Goal: Information Seeking & Learning: Find specific fact

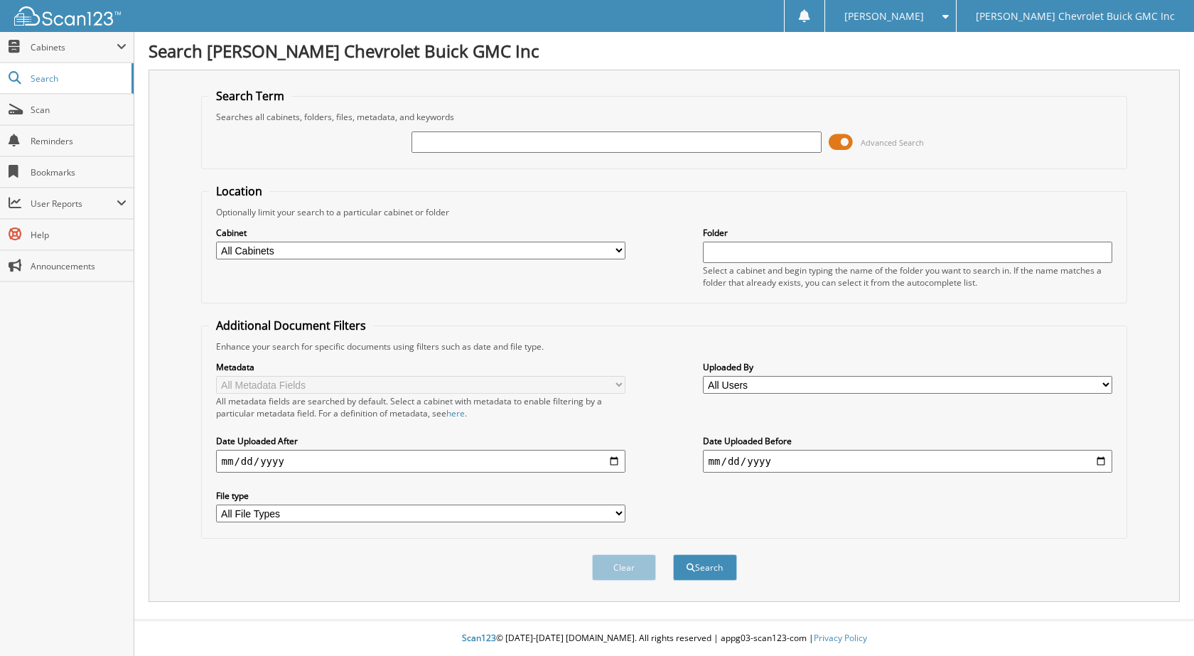
click at [487, 130] on div at bounding box center [616, 142] width 410 height 24
click at [478, 145] on input "text" at bounding box center [616, 141] width 410 height 21
type input "1886456"
click at [673, 554] on button "Search" at bounding box center [705, 567] width 64 height 26
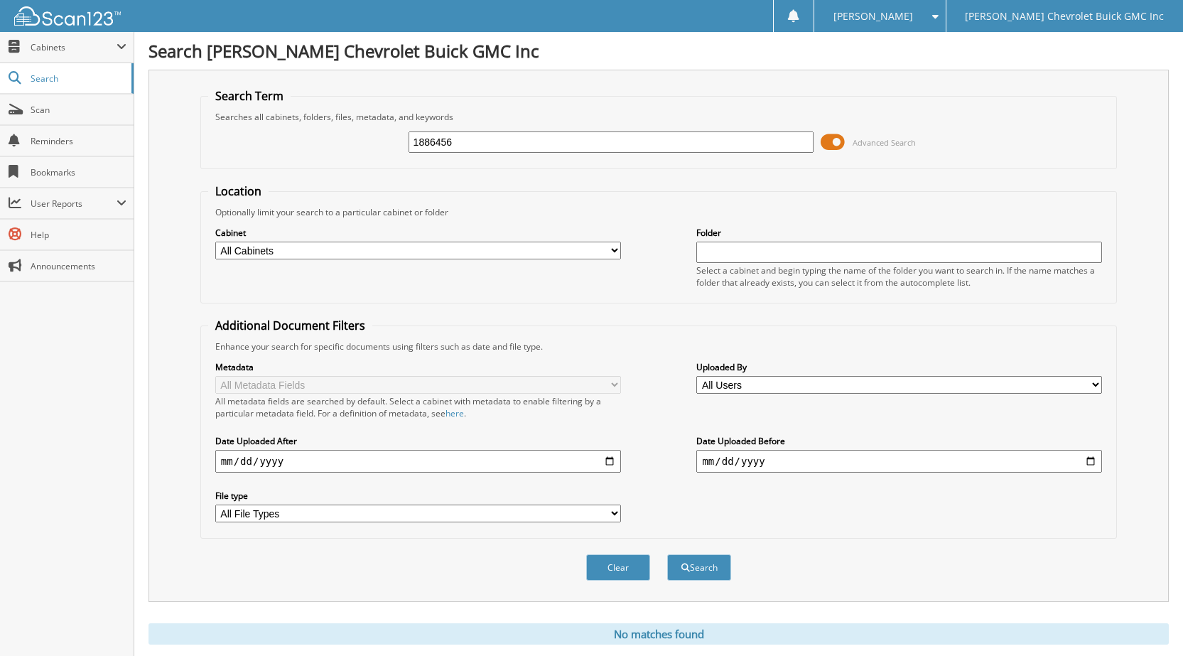
click at [475, 148] on input "1886456" at bounding box center [612, 141] width 406 height 21
type input "188645"
click at [667, 554] on button "Search" at bounding box center [699, 567] width 64 height 26
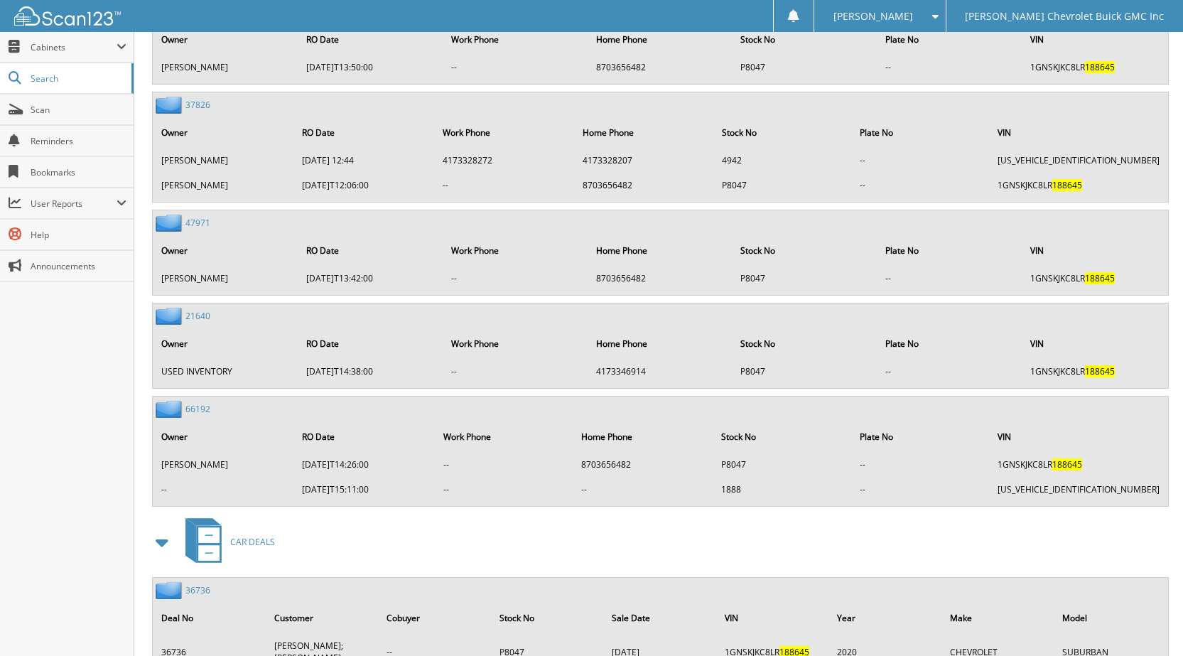
scroll to position [774, 0]
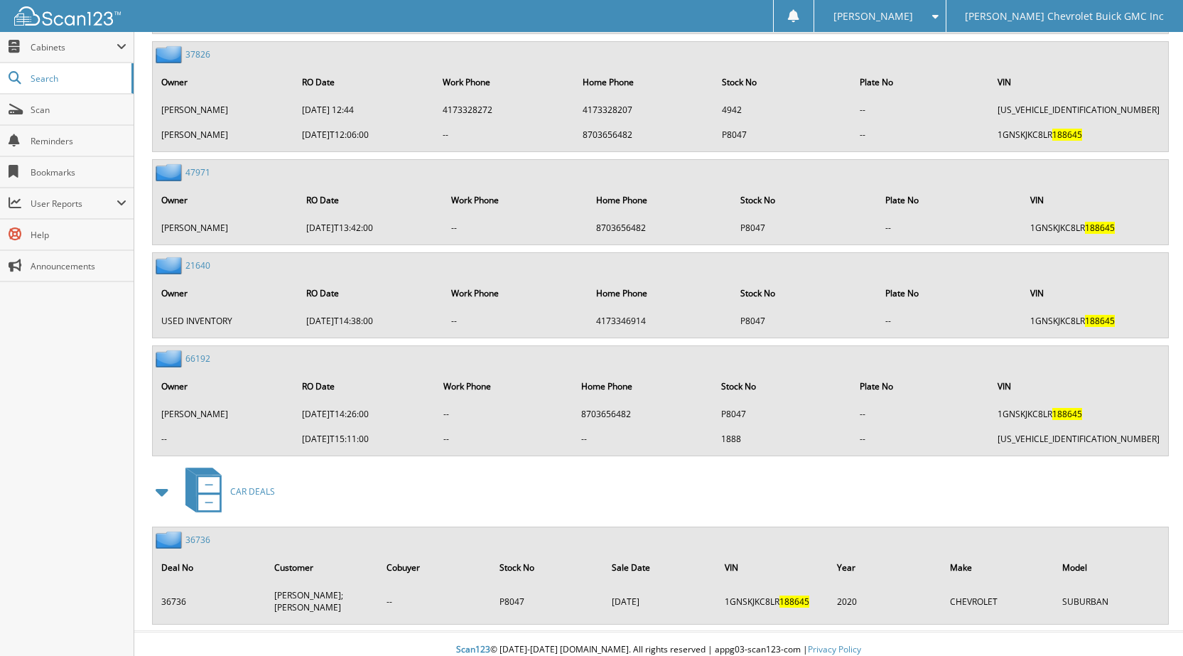
click at [191, 539] on link "36736" at bounding box center [197, 540] width 25 height 12
